Goal: Obtain resource: Obtain resource

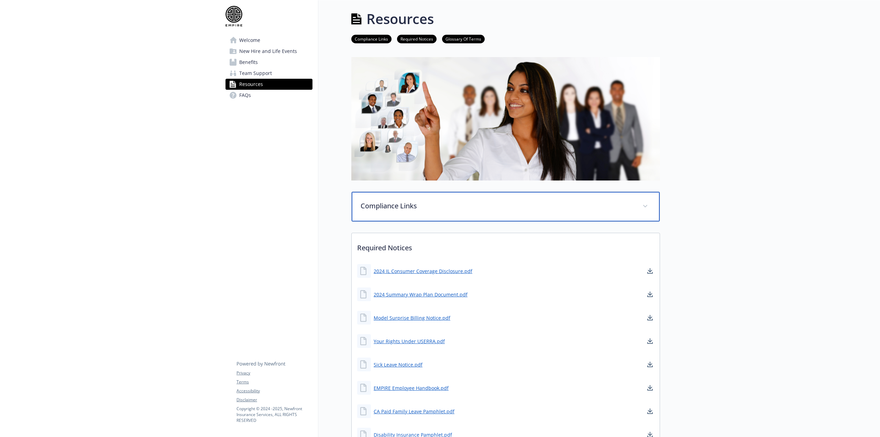
click at [647, 204] on span at bounding box center [644, 206] width 11 height 11
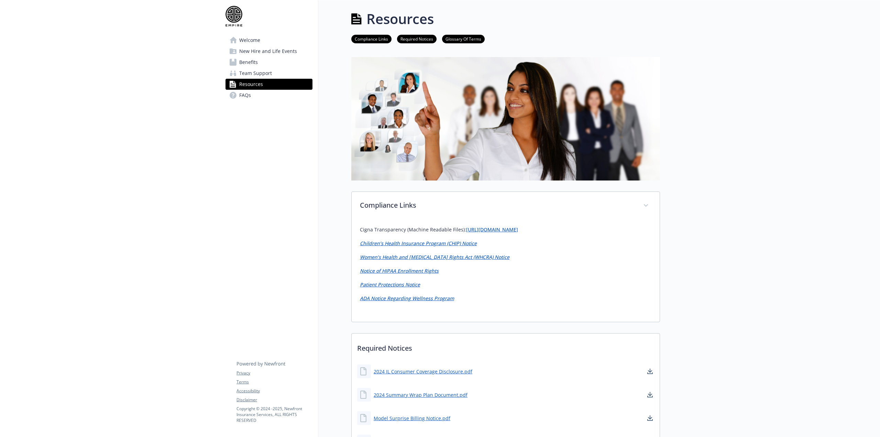
click at [444, 243] on em "Children’s Health Insurance Program (CHIP) Notice" at bounding box center [418, 243] width 117 height 7
click at [644, 31] on div "Compliance Links Required Notices Glossary Of Terms" at bounding box center [505, 39] width 309 height 20
click at [415, 242] on em "Children’s Health Insurance Program (CHIP) Notice" at bounding box center [418, 243] width 117 height 7
drag, startPoint x: 478, startPoint y: 243, endPoint x: 345, endPoint y: 245, distance: 132.7
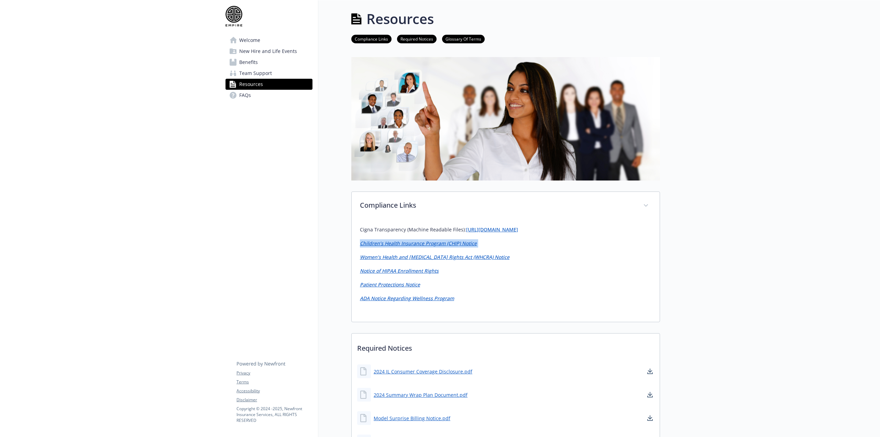
copy p "Children’s Health Insurance Program (CHIP) Notice"
drag, startPoint x: 492, startPoint y: 257, endPoint x: 356, endPoint y: 259, distance: 136.1
click at [356, 259] on div "Cigna Transparency (Machine Readable Files): [URL][DOMAIN_NAME] Children’s Heal…" at bounding box center [506, 271] width 308 height 102
copy p "Women’s Health and [MEDICAL_DATA] Rights Act (WHCRA) Notice"
drag, startPoint x: 445, startPoint y: 271, endPoint x: 358, endPoint y: 271, distance: 86.9
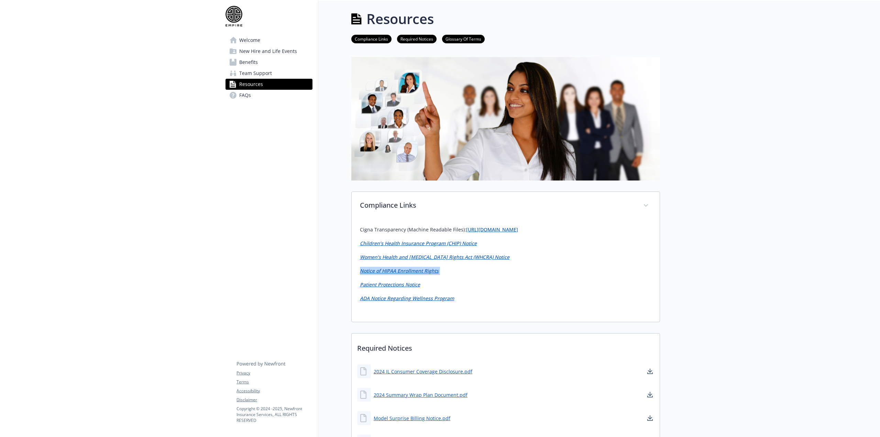
click at [358, 271] on div "Cigna Transparency (Machine Readable Files): [URL][DOMAIN_NAME] Children’s Heal…" at bounding box center [506, 271] width 308 height 102
copy p "Notice of HIPAA Enrollment Rights"
drag, startPoint x: 426, startPoint y: 285, endPoint x: 356, endPoint y: 285, distance: 69.8
click at [356, 285] on div "Cigna Transparency (Machine Readable Files): [URL][DOMAIN_NAME] Children’s Heal…" at bounding box center [506, 271] width 308 height 102
copy p "Patient Protections Notice"
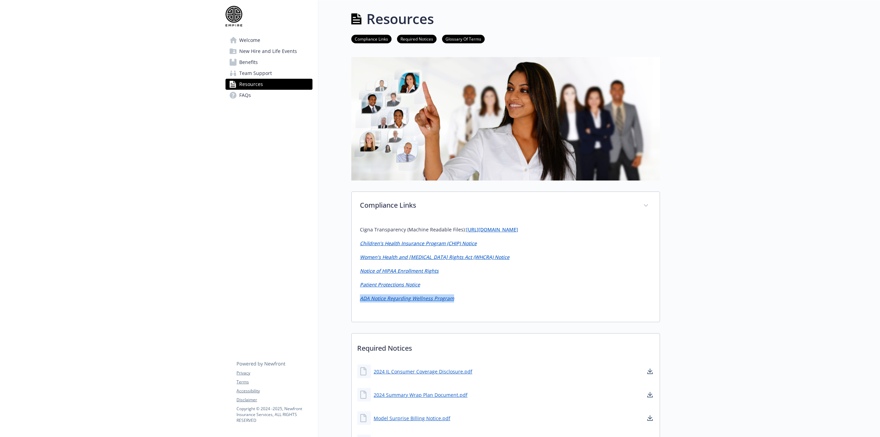
drag, startPoint x: 461, startPoint y: 299, endPoint x: 358, endPoint y: 300, distance: 102.7
click at [358, 300] on div "Cigna Transparency (Machine Readable Files): [URL][DOMAIN_NAME] Children’s Heal…" at bounding box center [506, 271] width 308 height 102
copy em "ADA Notice Regarding Wellness Program"
